Goal: Task Accomplishment & Management: Complete application form

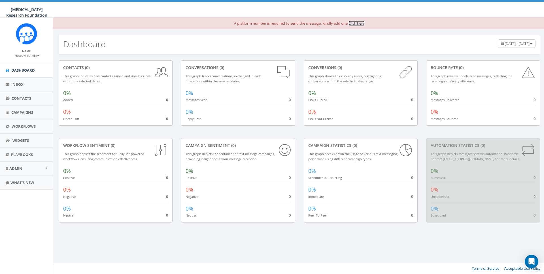
click at [360, 24] on link "Click here" at bounding box center [356, 23] width 16 height 5
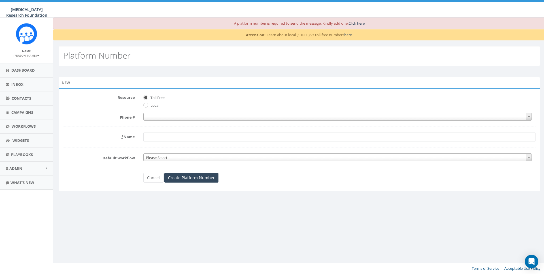
click at [118, 80] on div "New" at bounding box center [299, 82] width 481 height 11
click at [159, 95] on span "Toll Free" at bounding box center [339, 97] width 392 height 8
click at [156, 113] on span at bounding box center [337, 117] width 388 height 8
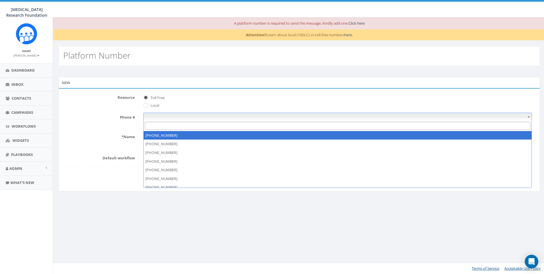
click at [187, 102] on span "Local" at bounding box center [339, 105] width 392 height 8
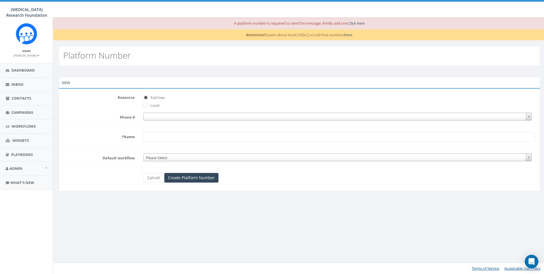
click at [153, 104] on label "Local" at bounding box center [154, 106] width 10 height 6
click at [147, 104] on input "Local" at bounding box center [145, 106] width 4 height 4
radio input "true"
click at [155, 115] on span at bounding box center [337, 117] width 388 height 8
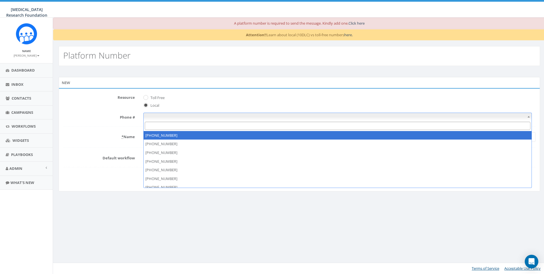
click at [157, 101] on span "Local" at bounding box center [339, 105] width 392 height 8
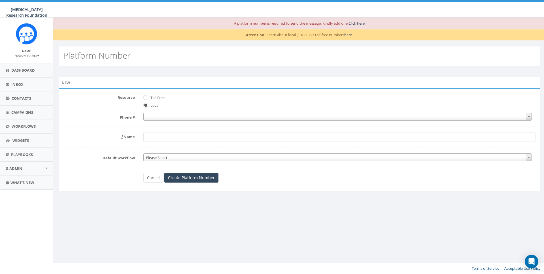
click at [157, 99] on label "Toll Free" at bounding box center [157, 98] width 16 height 6
click at [147, 99] on input "Toll Free" at bounding box center [145, 98] width 4 height 4
radio input "true"
click at [161, 116] on span at bounding box center [337, 117] width 388 height 8
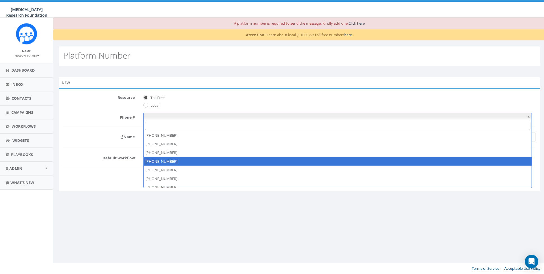
select select "+18444317800"
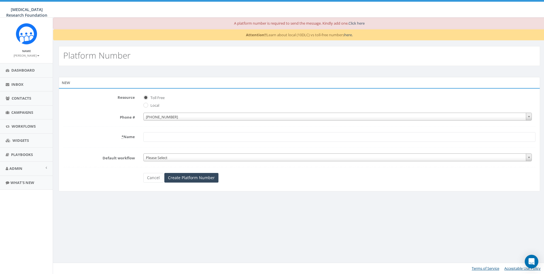
click at [165, 136] on input "* Name" at bounding box center [339, 137] width 392 height 10
type input "TF - Default"
click at [261, 241] on div "A platform number is required to send the message. Kindly add one. Click here A…" at bounding box center [299, 146] width 493 height 257
click at [195, 180] on input "Create Platform Number" at bounding box center [191, 178] width 54 height 10
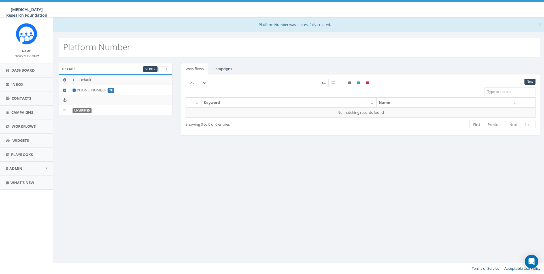
click at [135, 133] on div "Details Verify Edit TF - Default [PHONE_NUMBER] TF Unverified Workflows Campaig…" at bounding box center [299, 103] width 490 height 80
click at [150, 69] on link "Verify" at bounding box center [150, 69] width 14 height 6
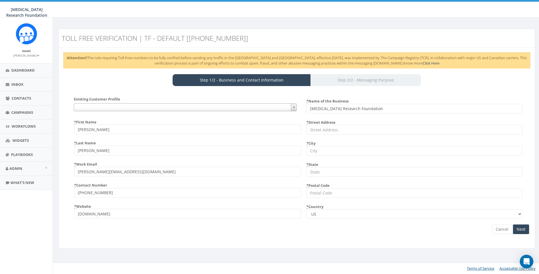
select select "US"
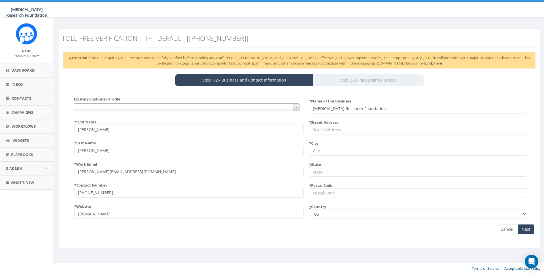
click at [119, 105] on span at bounding box center [186, 107] width 225 height 8
click at [507, 228] on link "Cancel" at bounding box center [507, 230] width 20 height 10
